Goal: Task Accomplishment & Management: Manage account settings

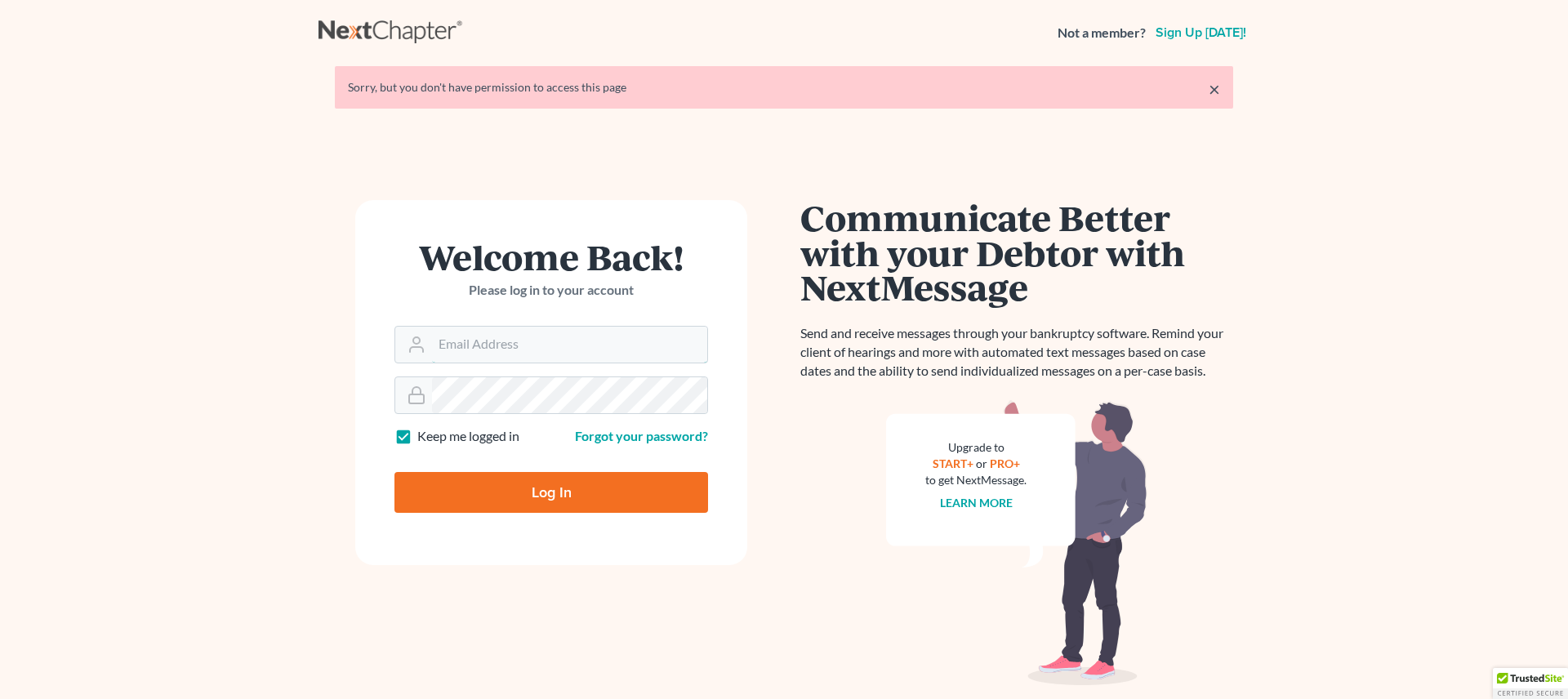
type input "[EMAIL_ADDRESS][DOMAIN_NAME]"
click at [586, 477] on input "Log In" at bounding box center [551, 492] width 314 height 41
type input "Thinking..."
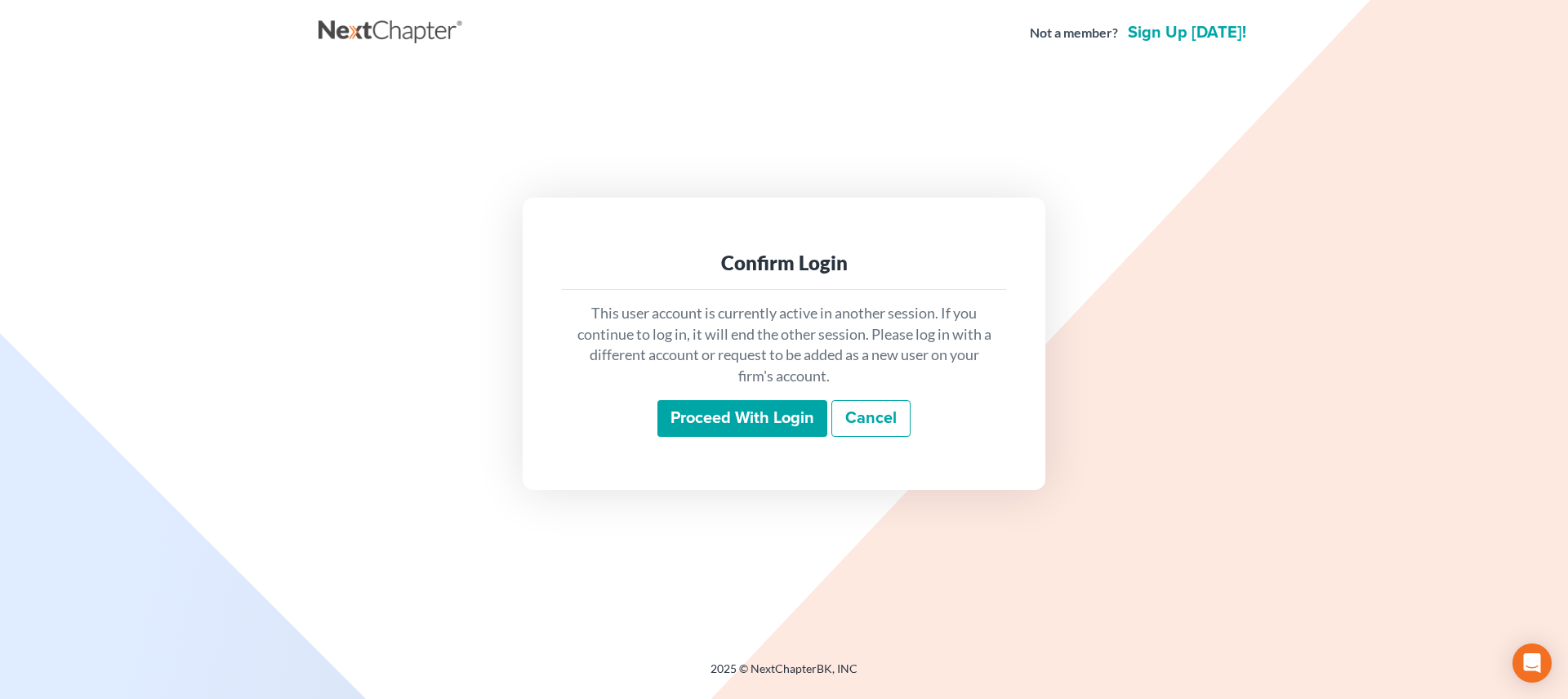
click at [679, 427] on input "Proceed with login" at bounding box center [743, 419] width 170 height 38
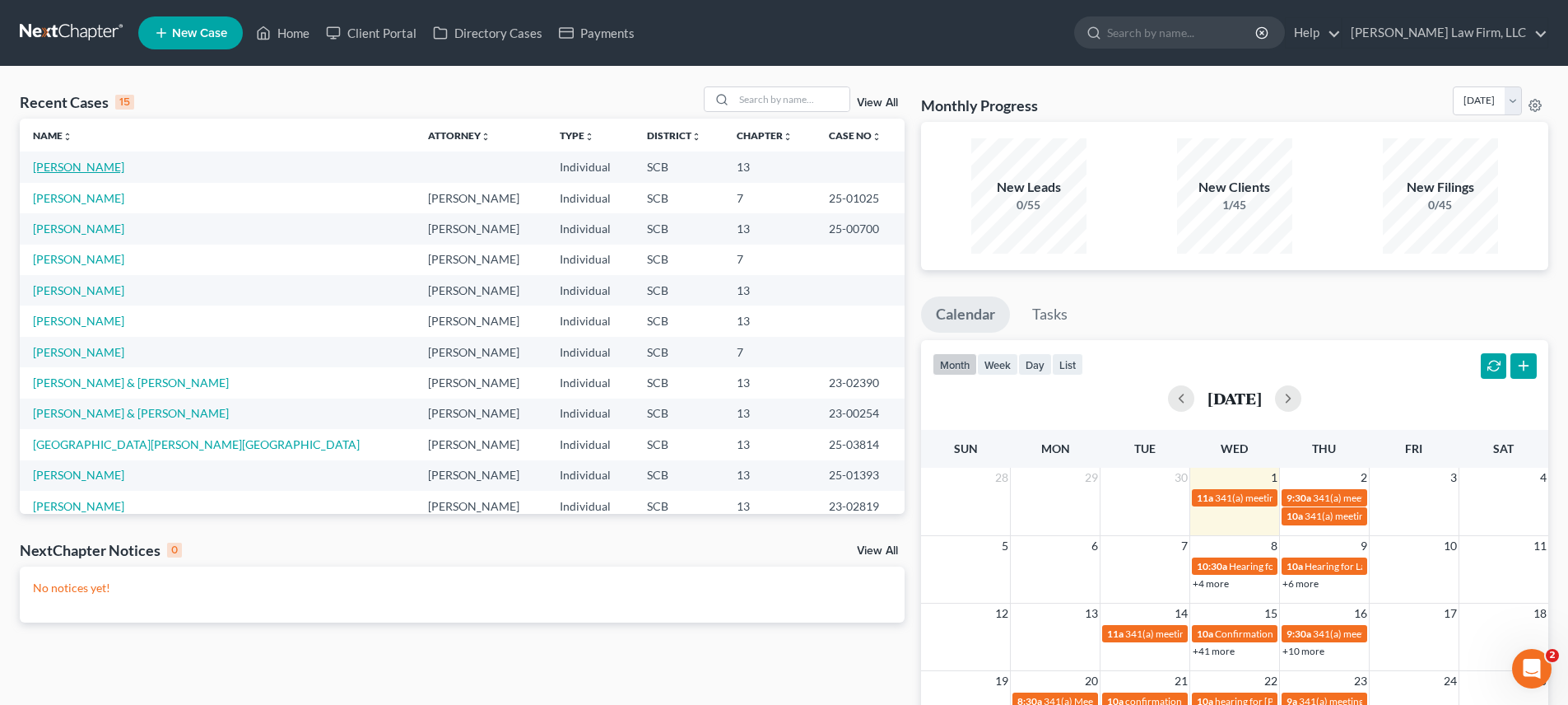
click at [84, 172] on link "[PERSON_NAME]" at bounding box center [78, 167] width 92 height 14
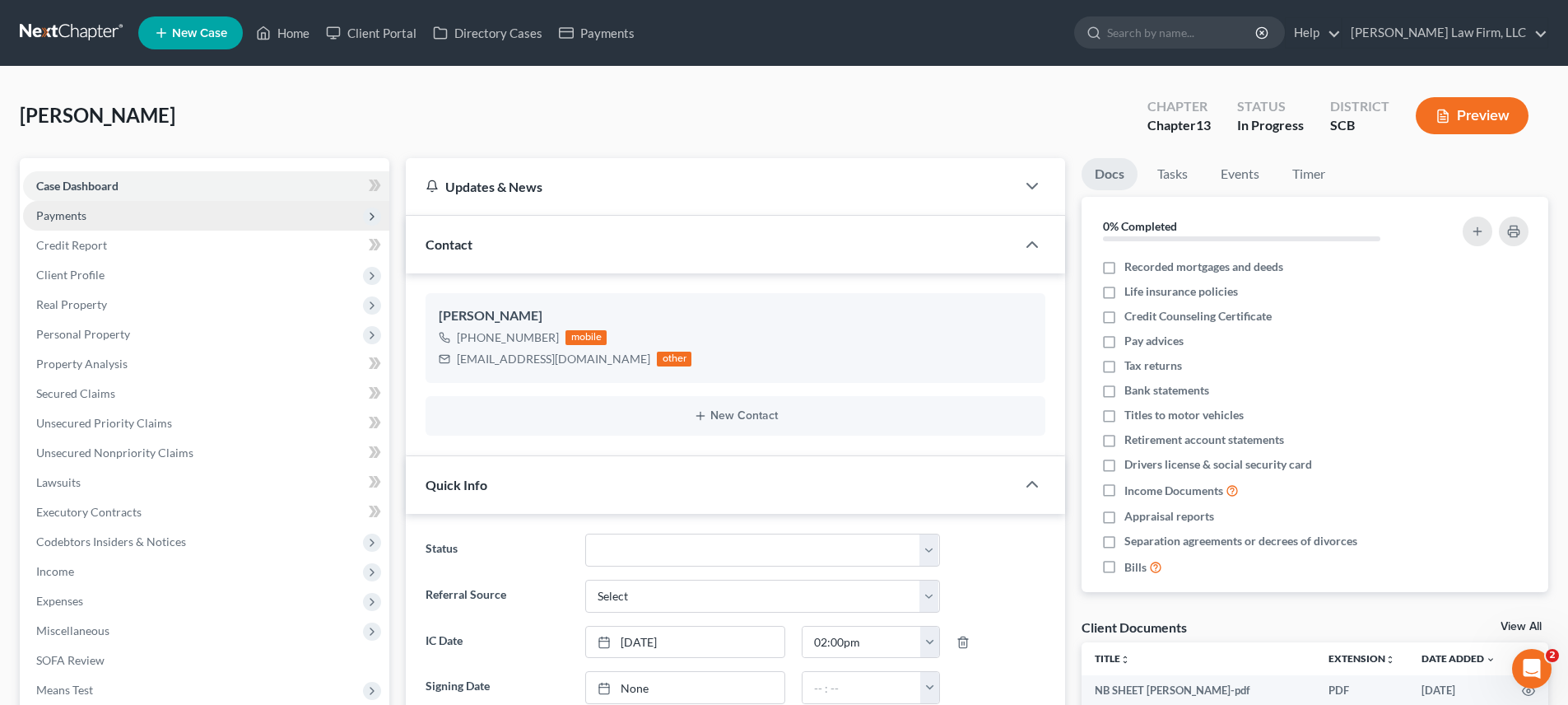
click at [84, 213] on span "Payments" at bounding box center [61, 215] width 50 height 14
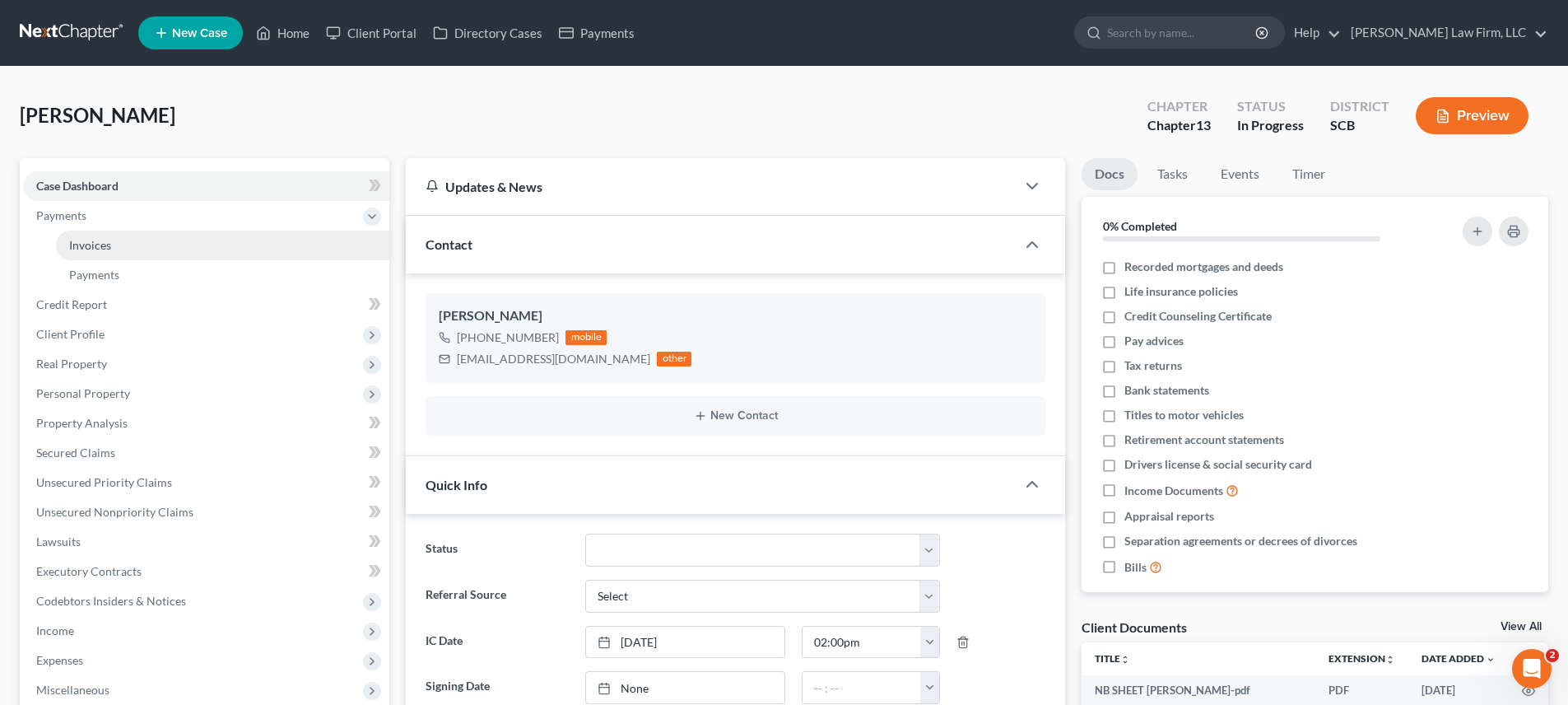
click at [102, 240] on span "Invoices" at bounding box center [90, 245] width 42 height 14
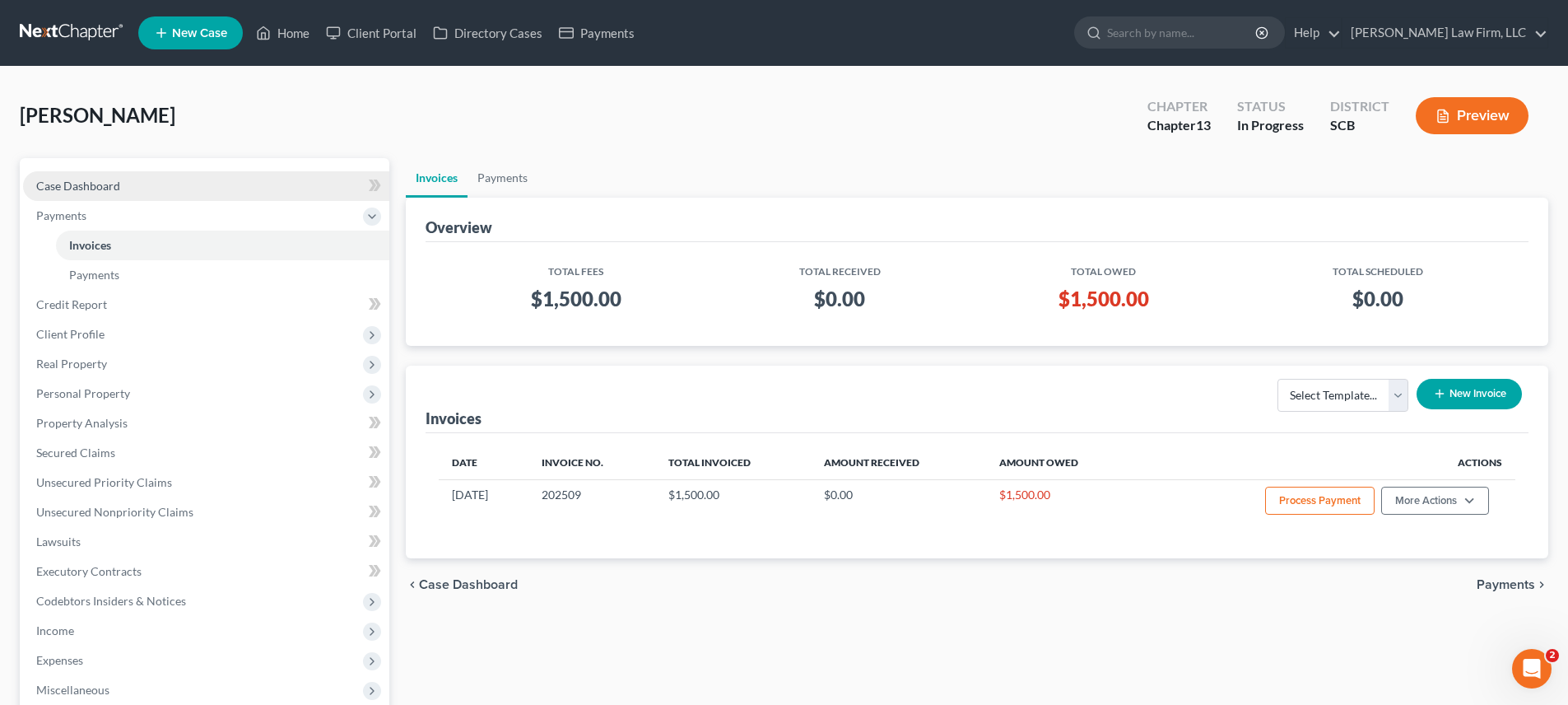
click at [106, 184] on span "Case Dashboard" at bounding box center [78, 186] width 84 height 14
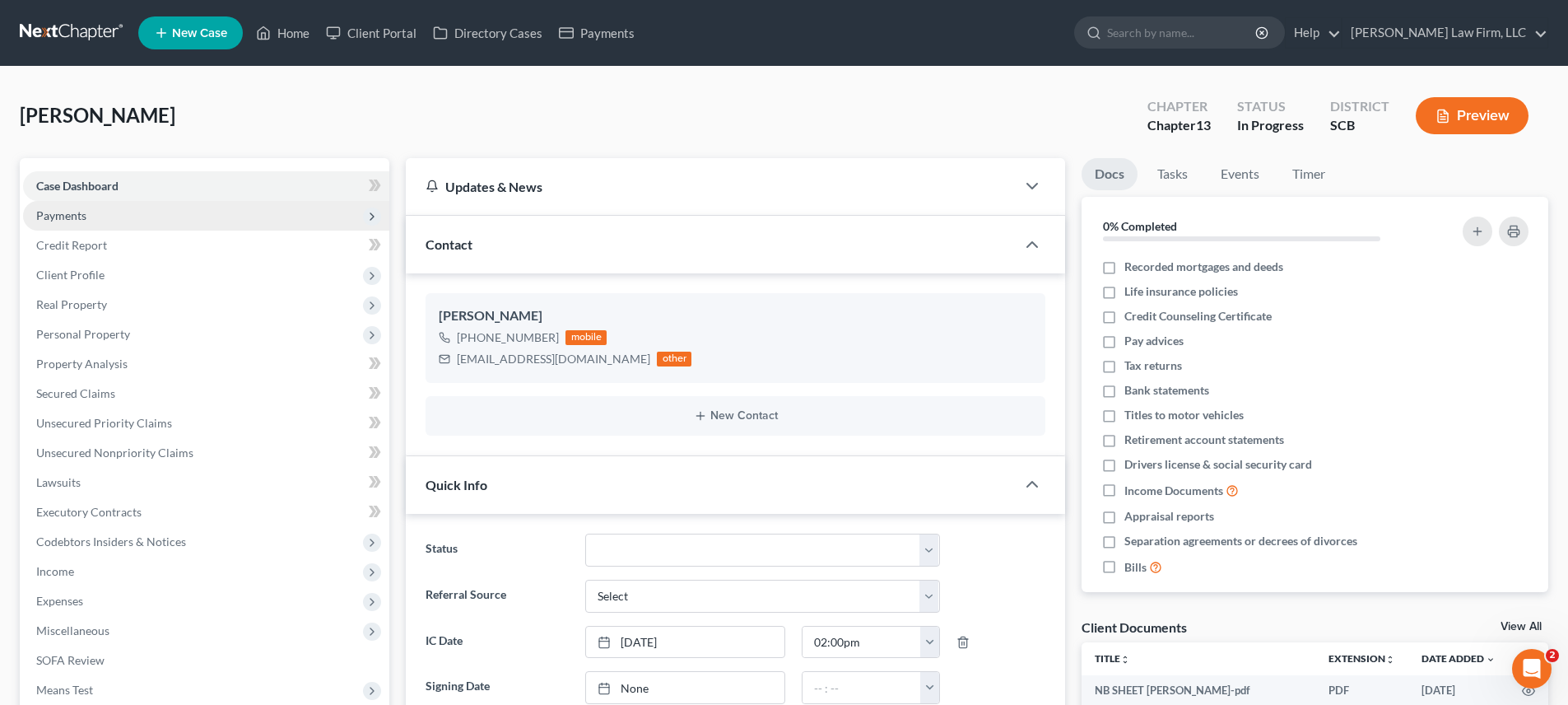
click at [139, 226] on span "Payments" at bounding box center [206, 215] width 366 height 29
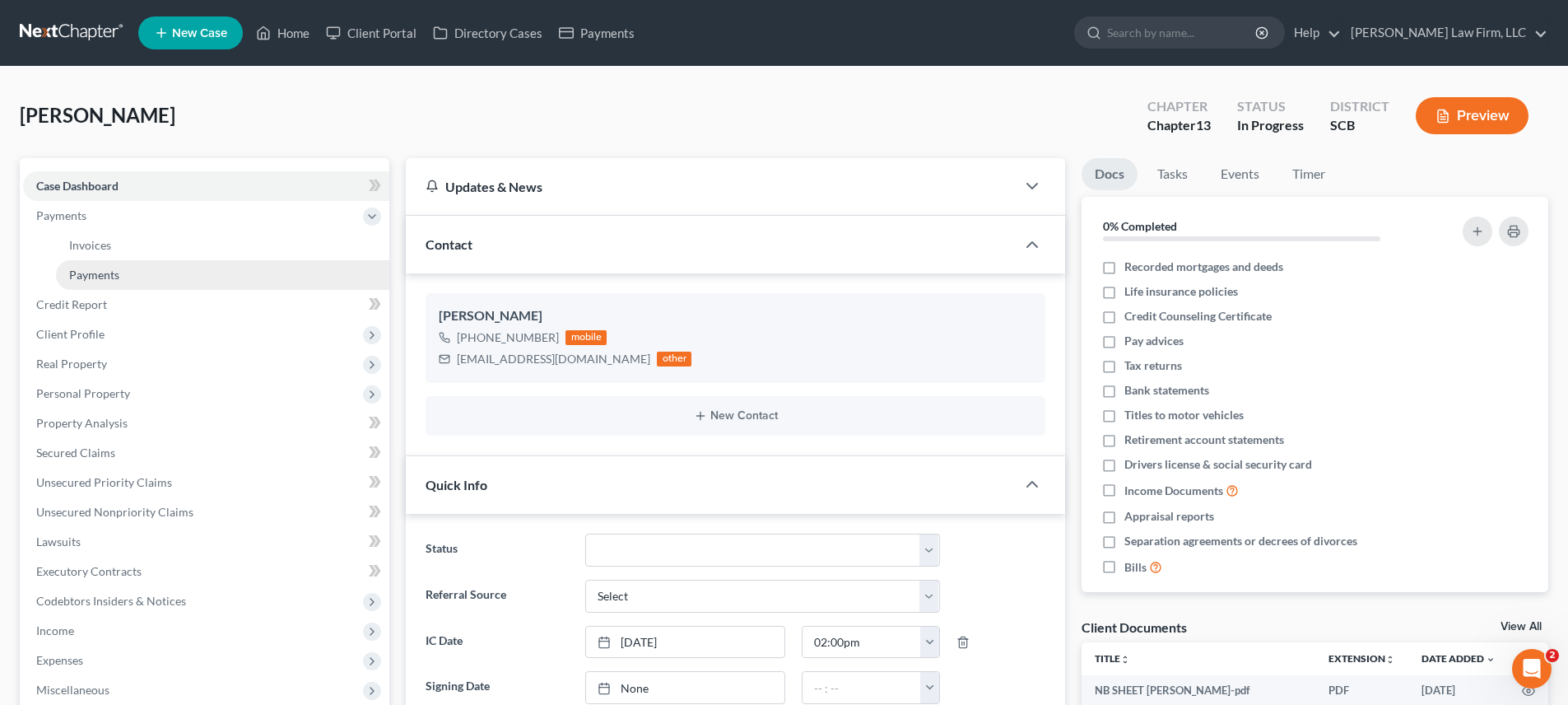
click at [119, 278] on link "Payments" at bounding box center [222, 275] width 333 height 29
